Goal: Navigation & Orientation: Find specific page/section

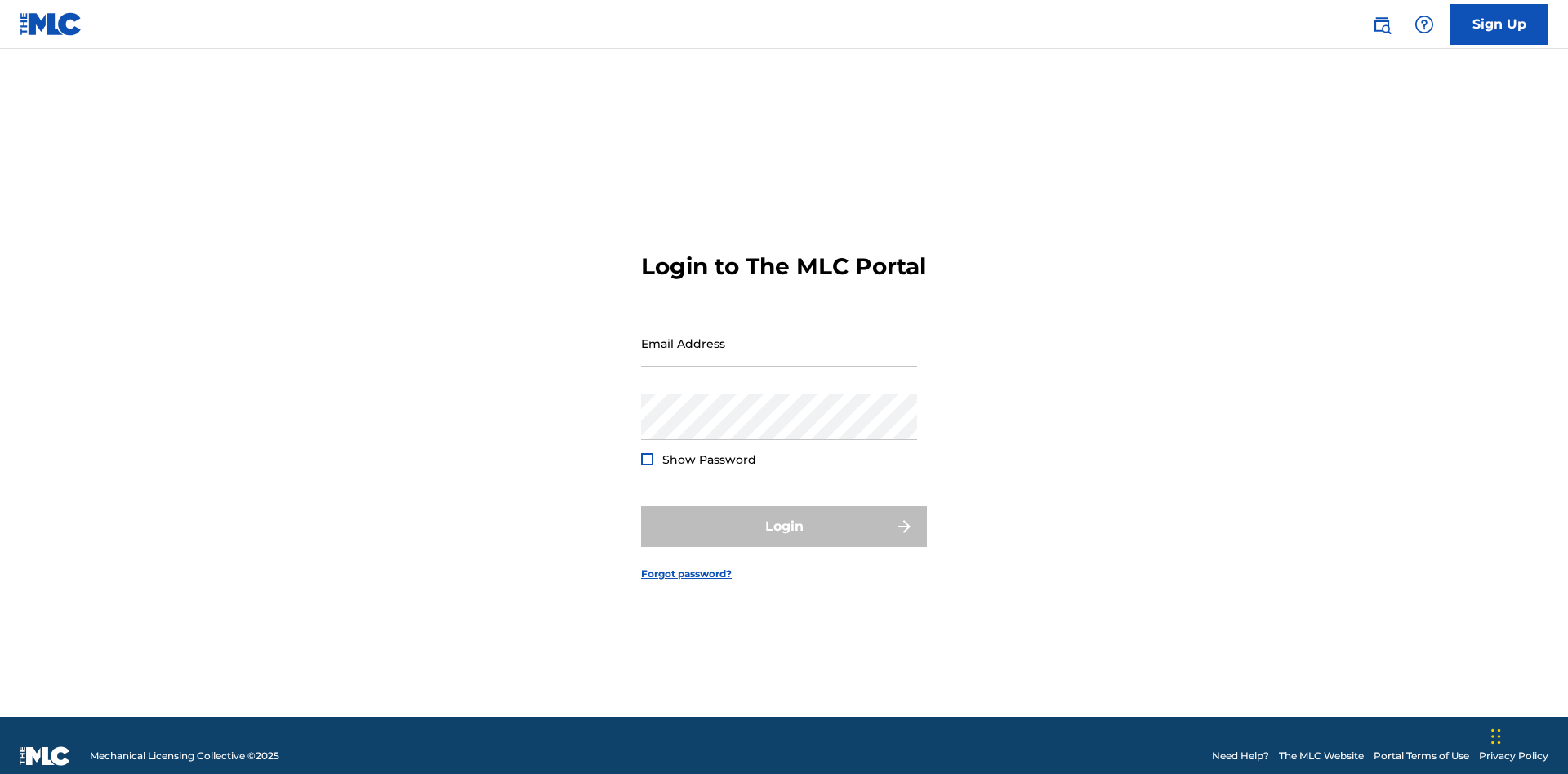
scroll to position [21, 0]
click at [779, 336] on input "Email Address" at bounding box center [779, 344] width 276 height 46
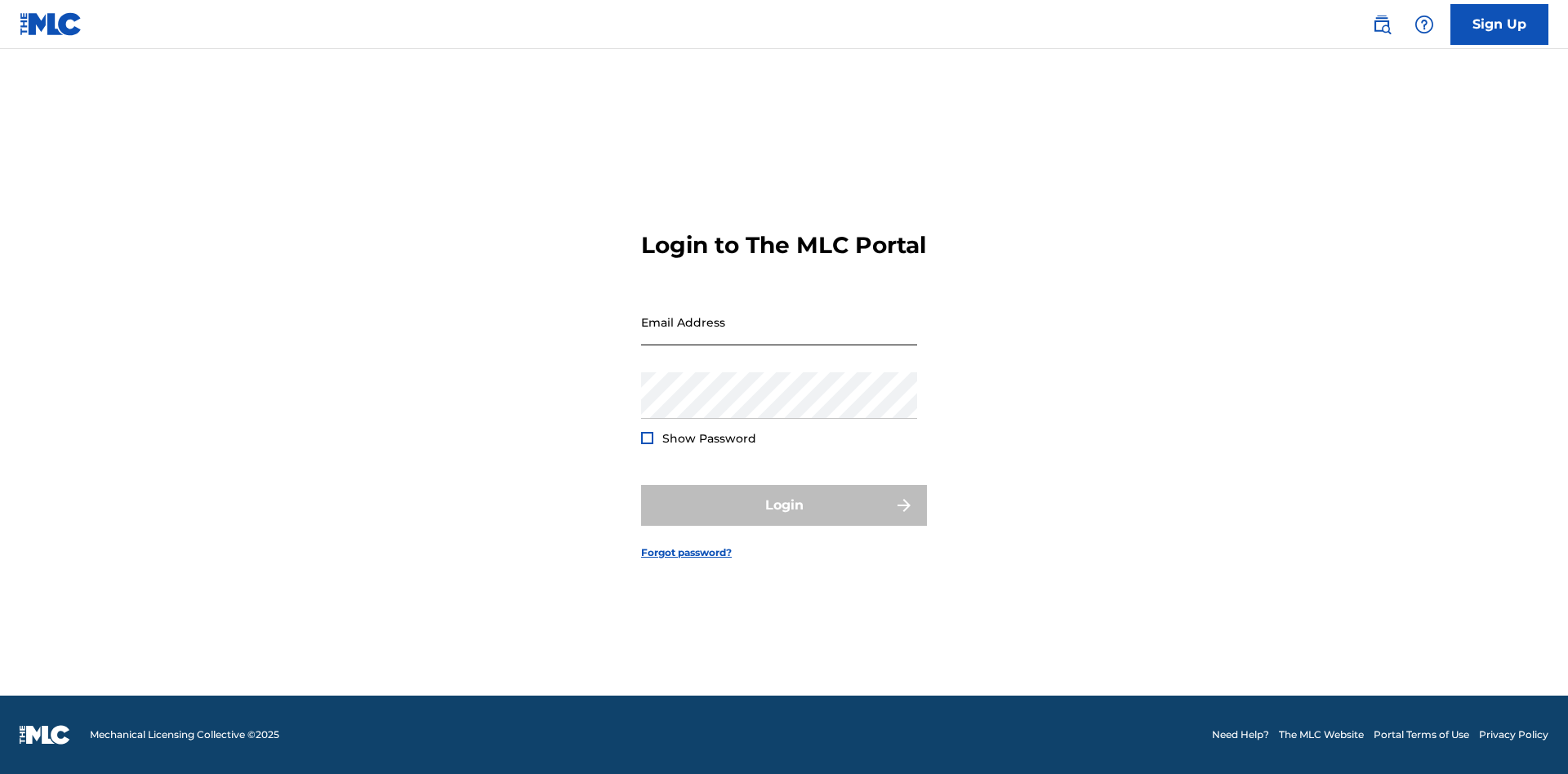
scroll to position [21, 0]
type input "[EMAIL_ADDRESS][DOMAIN_NAME]"
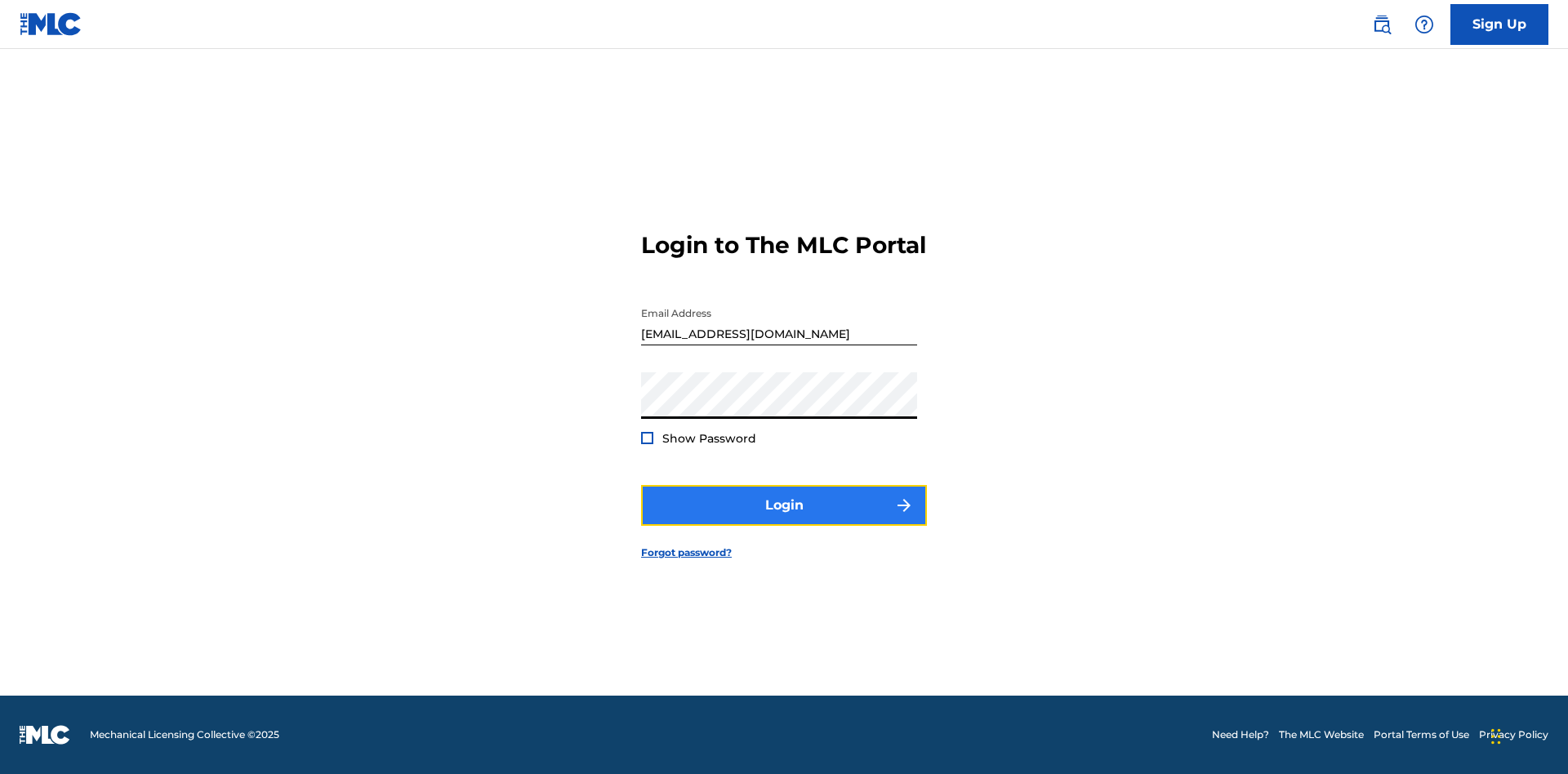
click at [784, 519] on button "Login" at bounding box center [784, 506] width 286 height 41
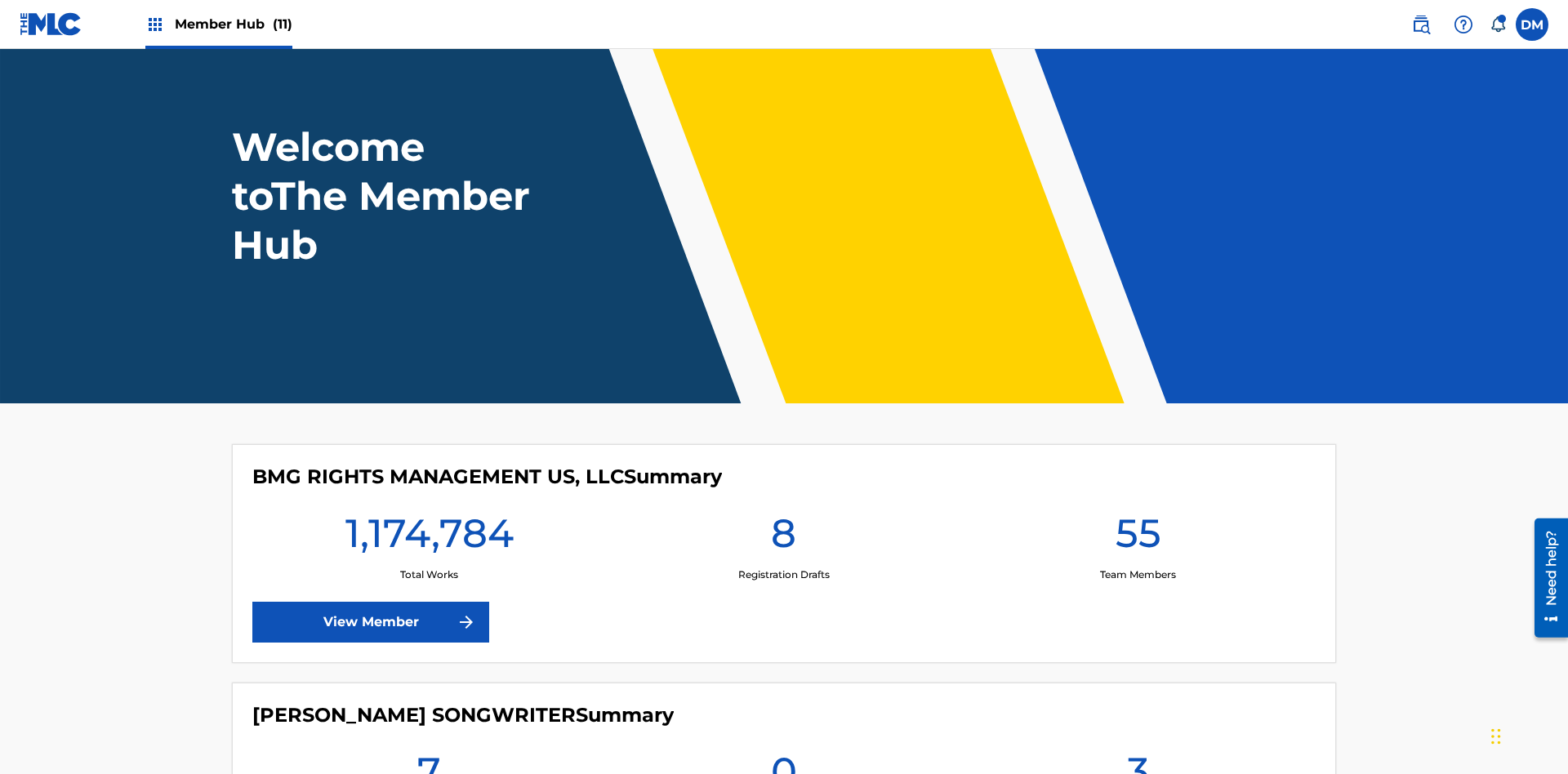
click at [233, 24] on span "Member Hub (11)" at bounding box center [233, 24] width 117 height 19
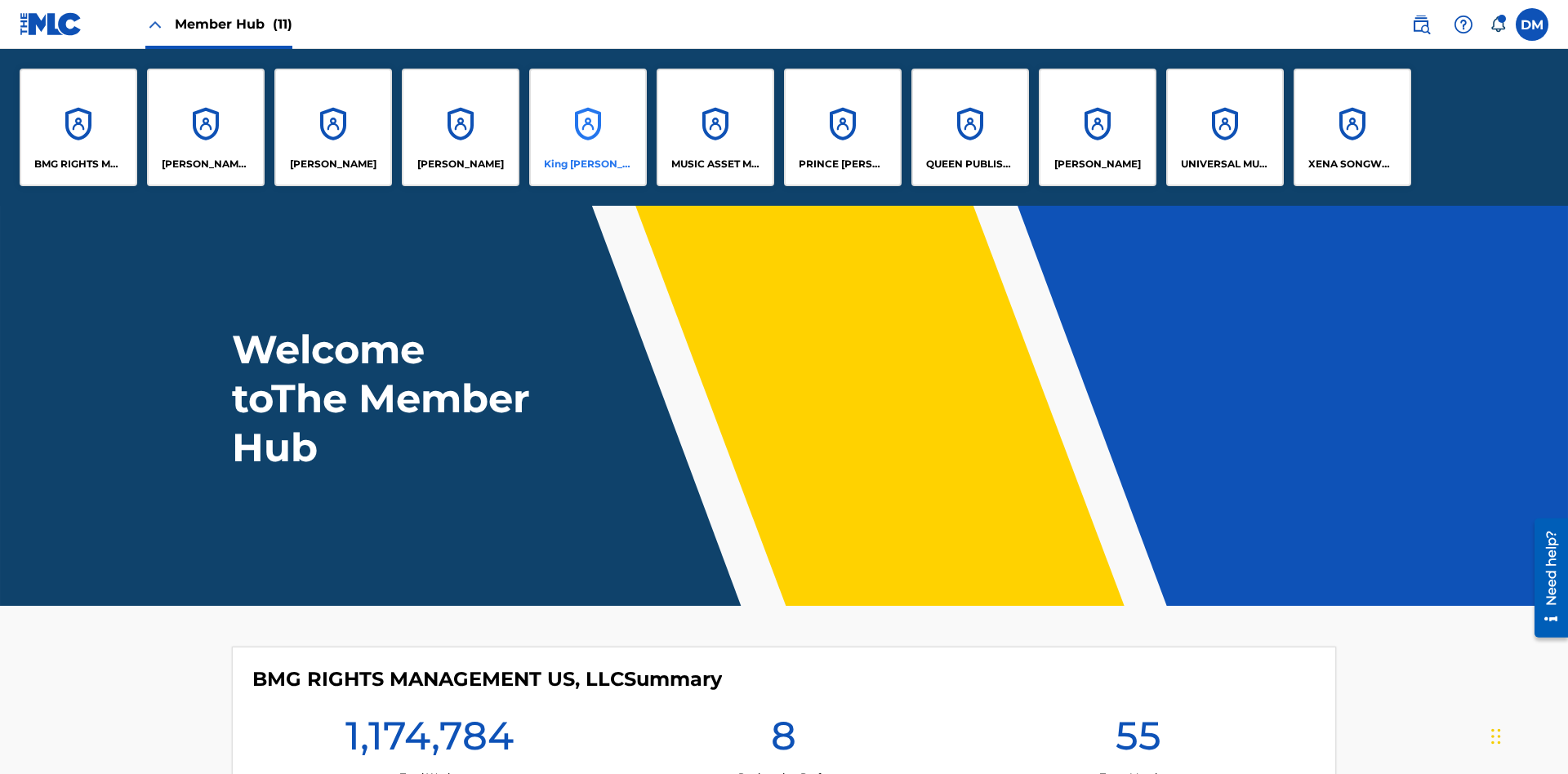
click at [587, 165] on p "King [PERSON_NAME]" at bounding box center [589, 164] width 89 height 15
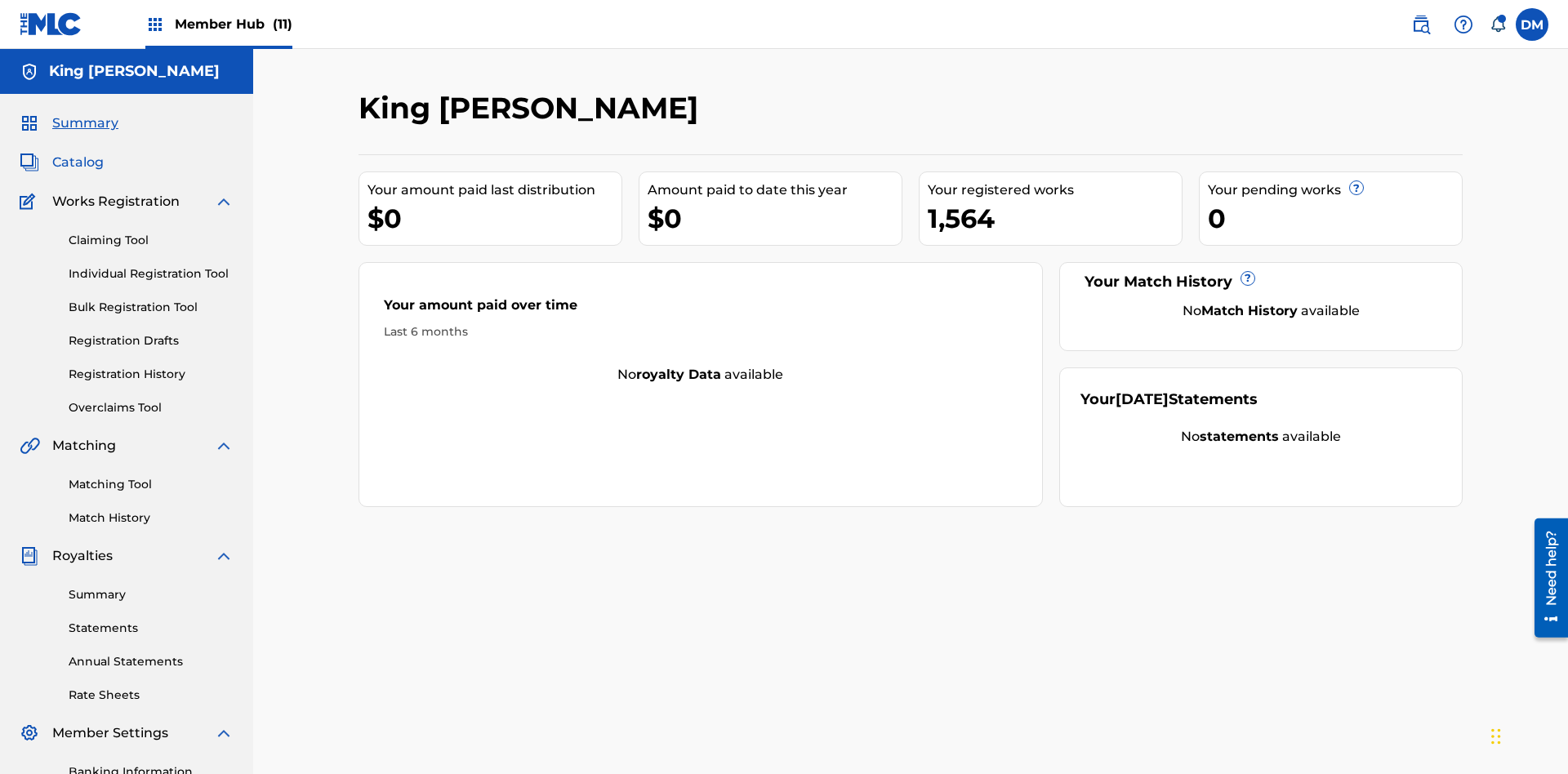
click at [78, 153] on span "Catalog" at bounding box center [78, 162] width 51 height 20
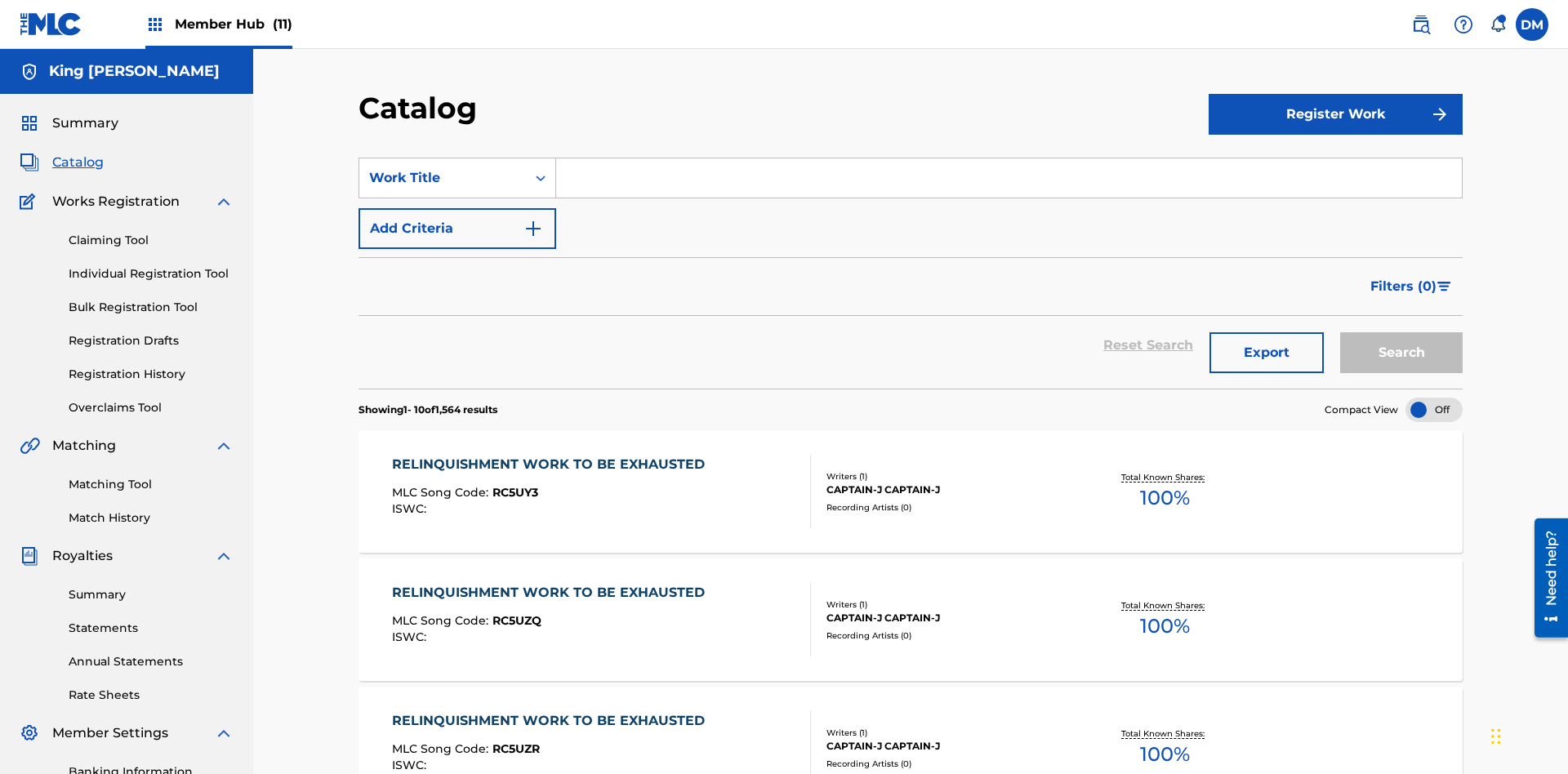
scroll to position [300, 0]
